Goal: Obtain resource: Download file/media

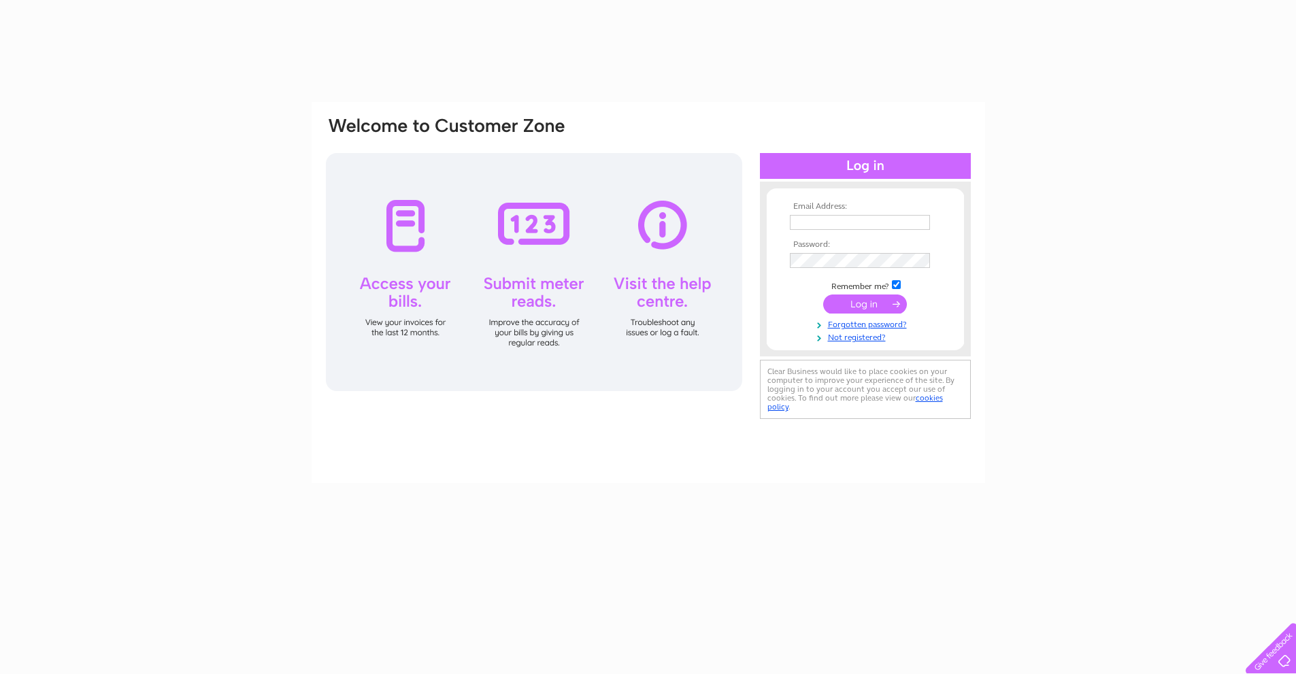
type input "[EMAIL_ADDRESS][DOMAIN_NAME][PERSON_NAME]"
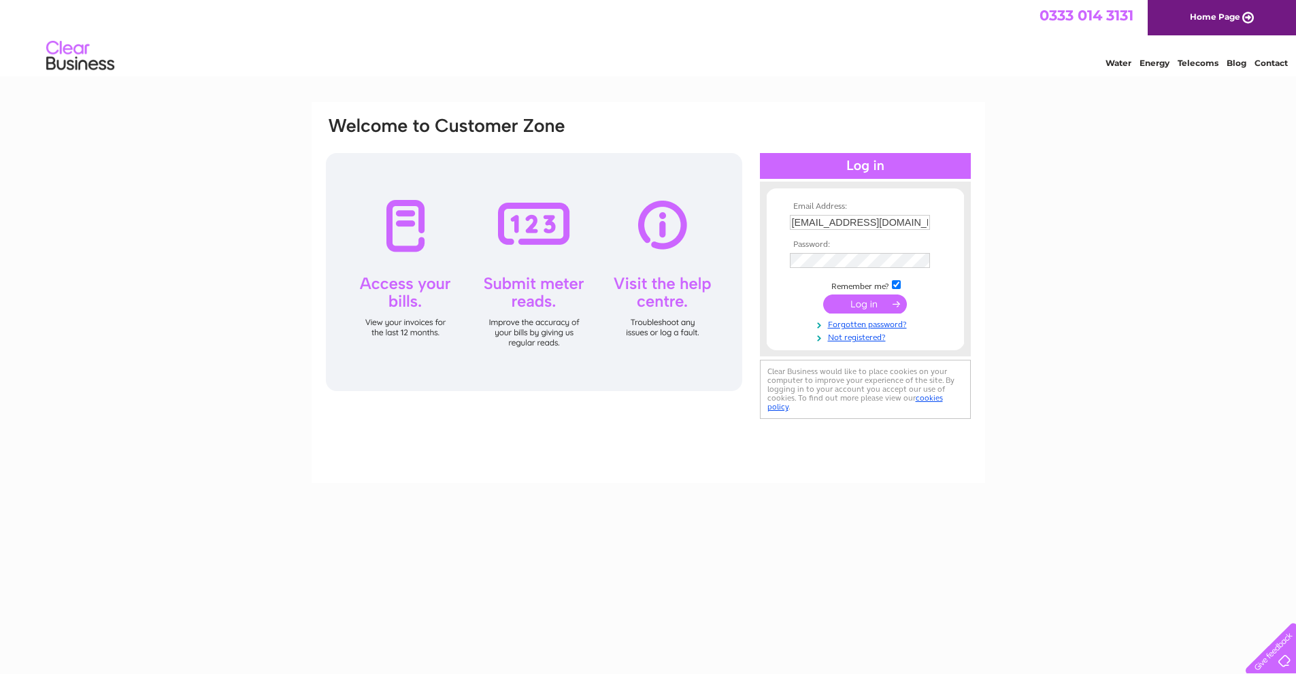
click at [852, 301] on input "submit" at bounding box center [865, 303] width 84 height 19
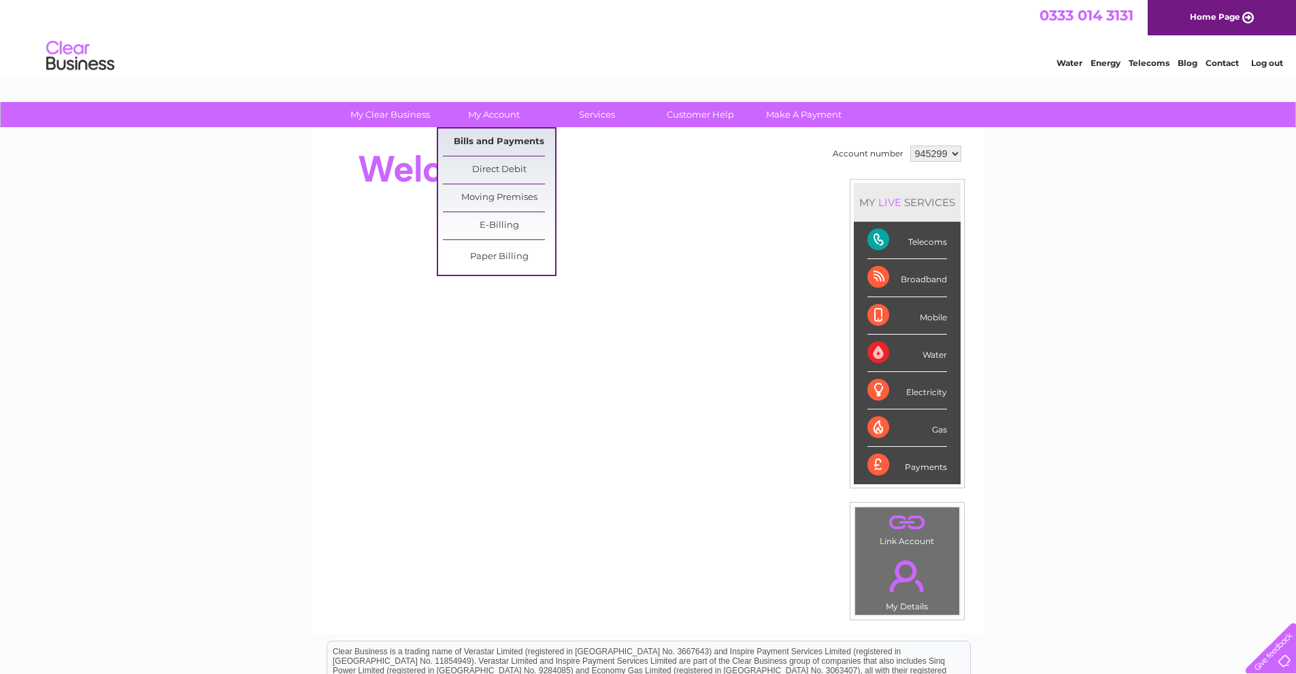
click at [509, 141] on link "Bills and Payments" at bounding box center [499, 142] width 112 height 27
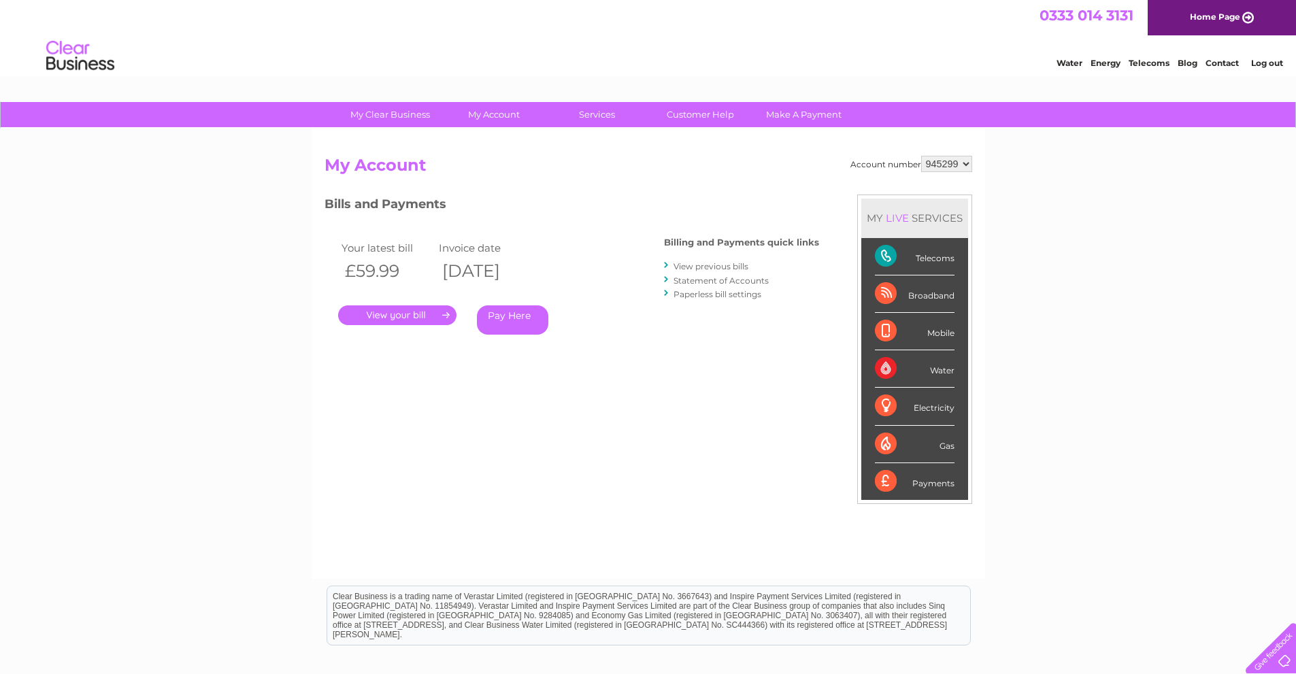
click at [418, 314] on link "." at bounding box center [397, 315] width 118 height 20
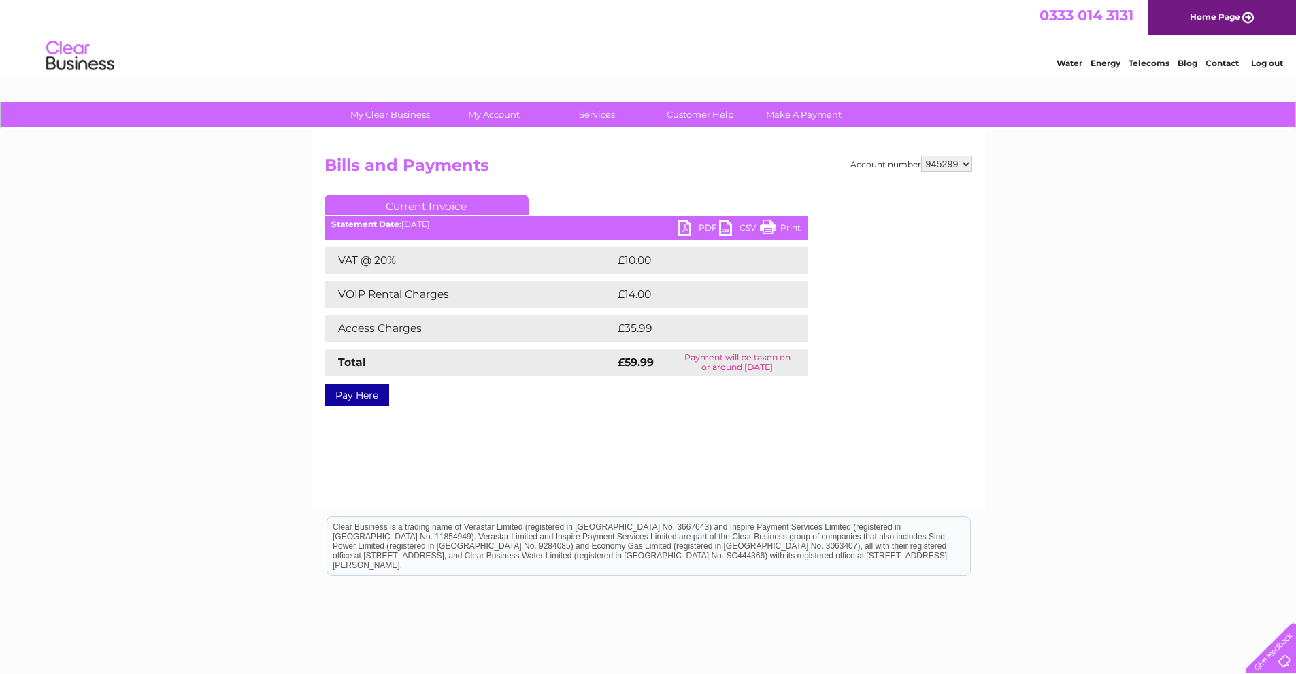
click at [699, 229] on link "PDF" at bounding box center [698, 230] width 41 height 20
